Goal: Task Accomplishment & Management: Manage account settings

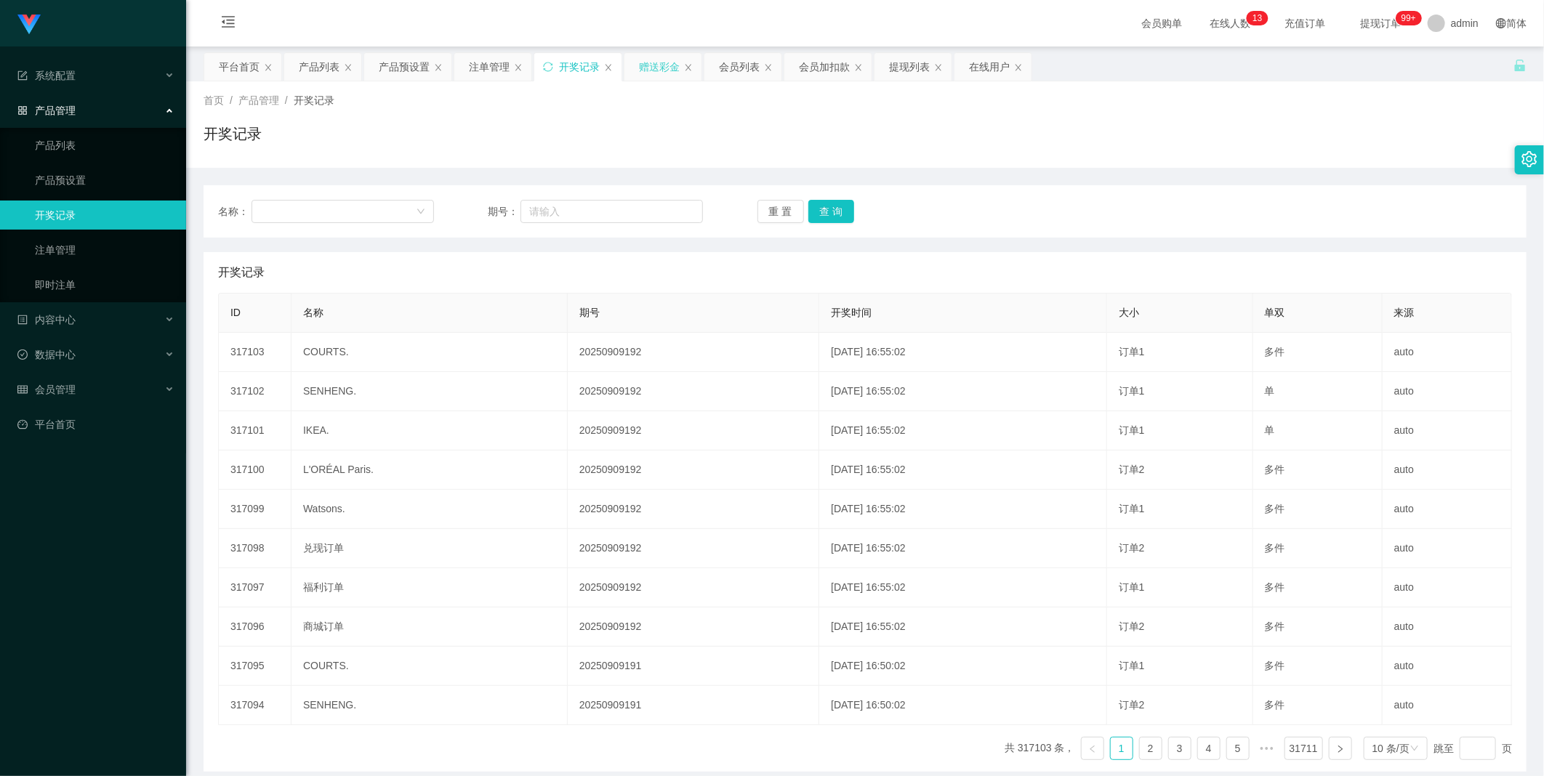
drag, startPoint x: 658, startPoint y: 68, endPoint x: 658, endPoint y: 76, distance: 8.0
click at [658, 68] on div "赠送彩金" at bounding box center [659, 67] width 41 height 28
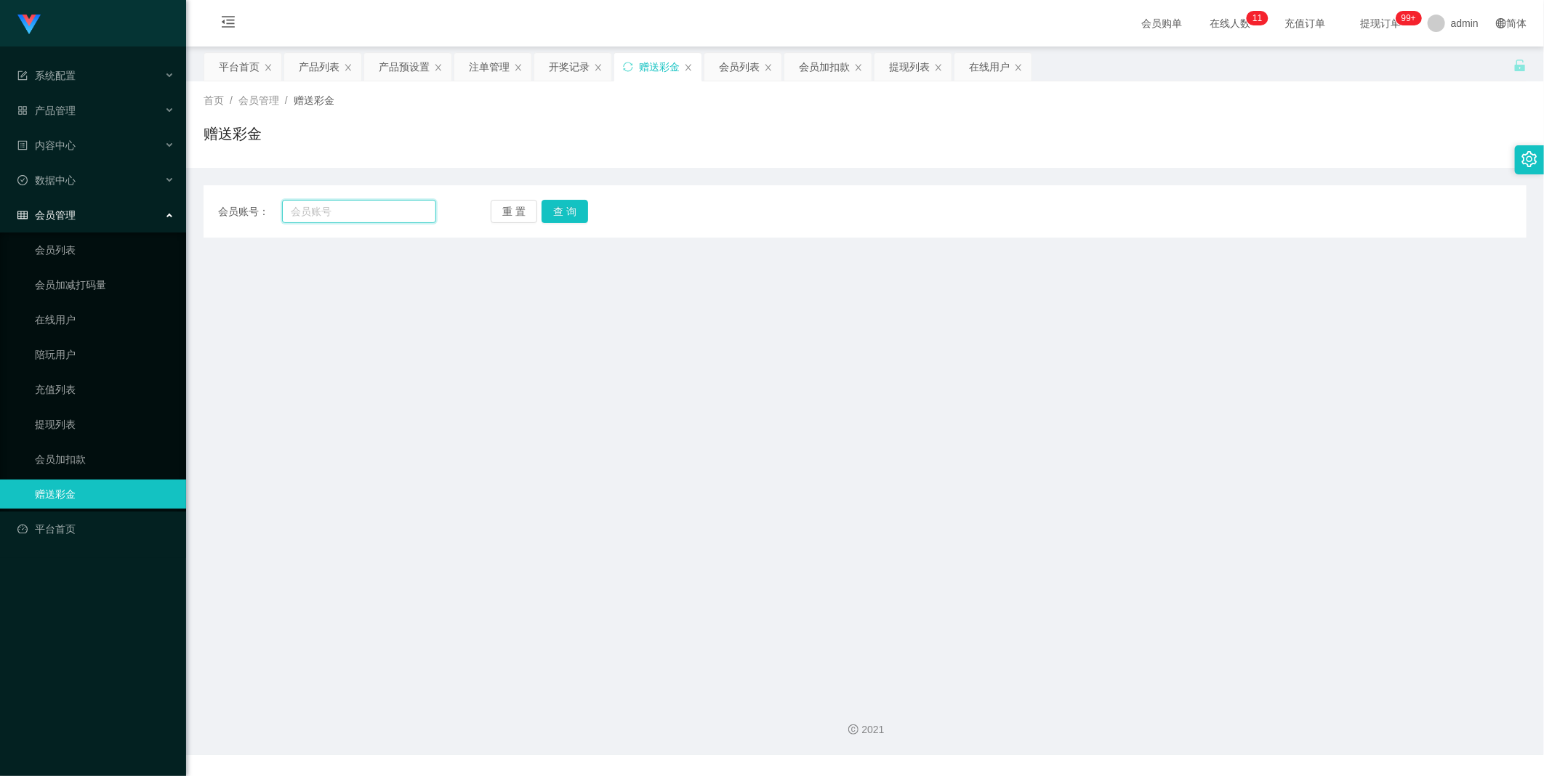
click at [313, 207] on input "text" at bounding box center [359, 211] width 154 height 23
type input "tgt0702"
click at [555, 217] on button "查 询" at bounding box center [564, 211] width 47 height 23
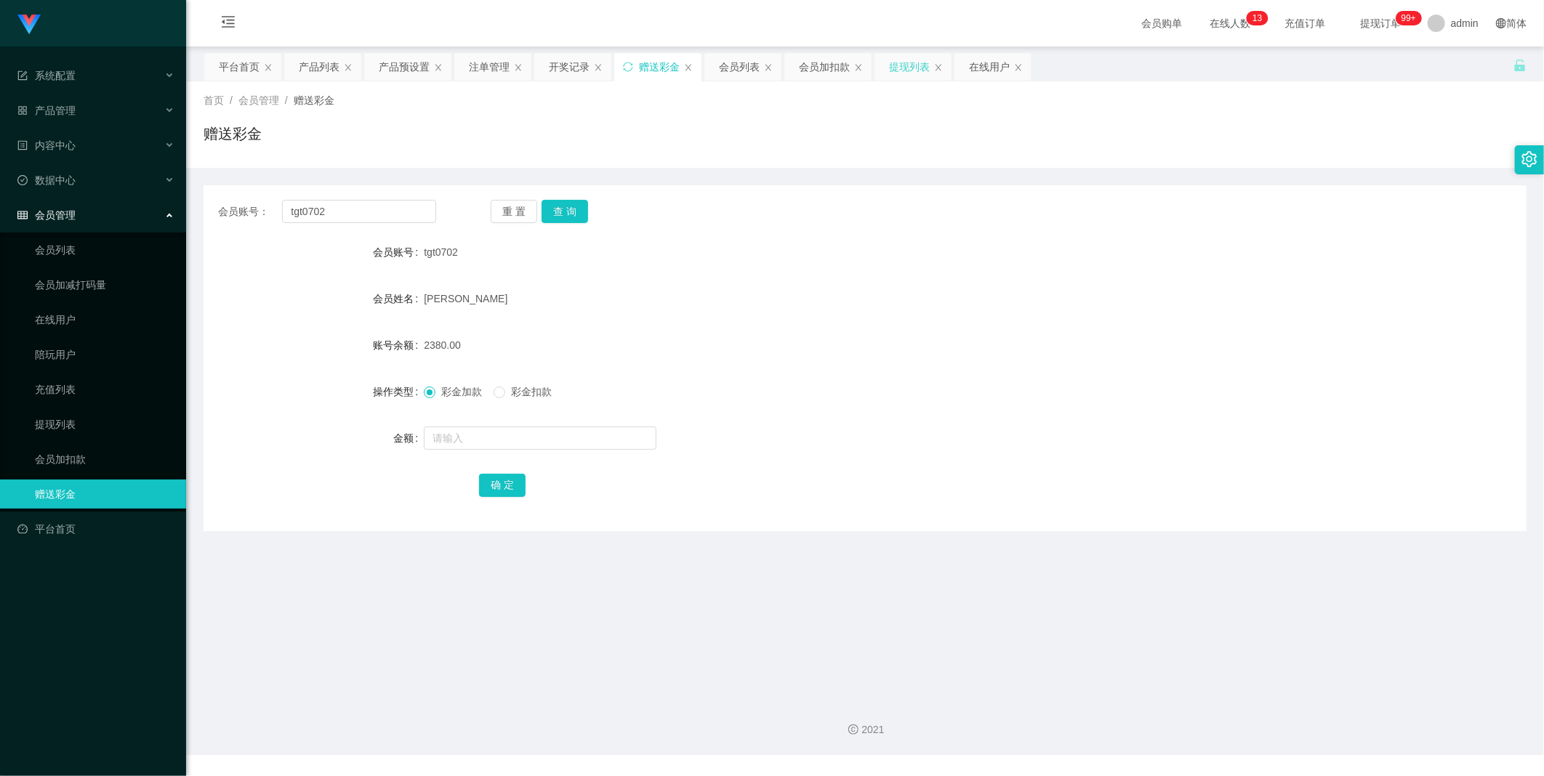
click at [906, 74] on div "提现列表" at bounding box center [909, 67] width 41 height 28
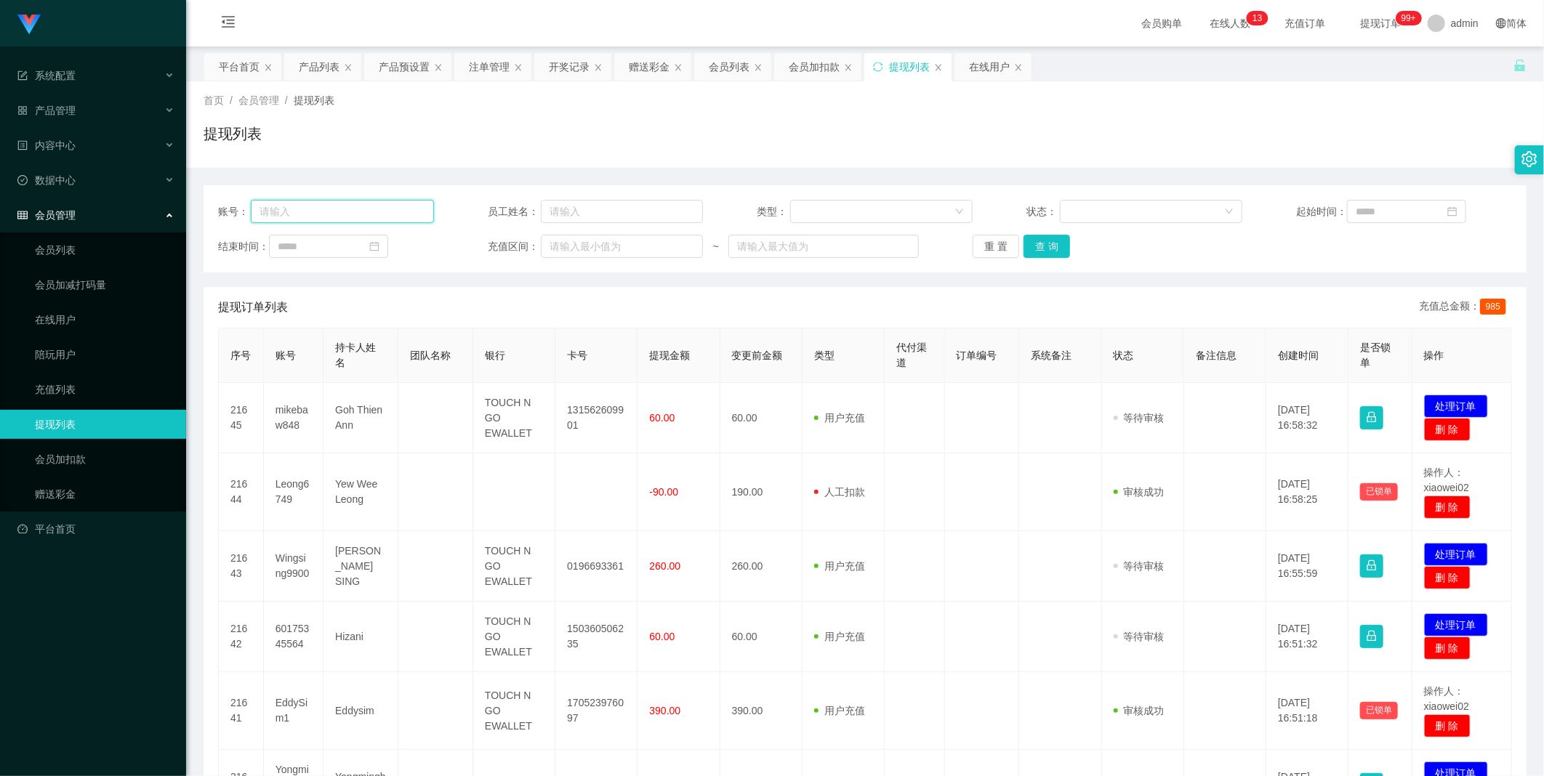
click at [382, 211] on input "text" at bounding box center [342, 211] width 183 height 23
type input "tgt0702"
click at [1045, 247] on button "查 询" at bounding box center [1046, 246] width 47 height 23
